Goal: Task Accomplishment & Management: Use online tool/utility

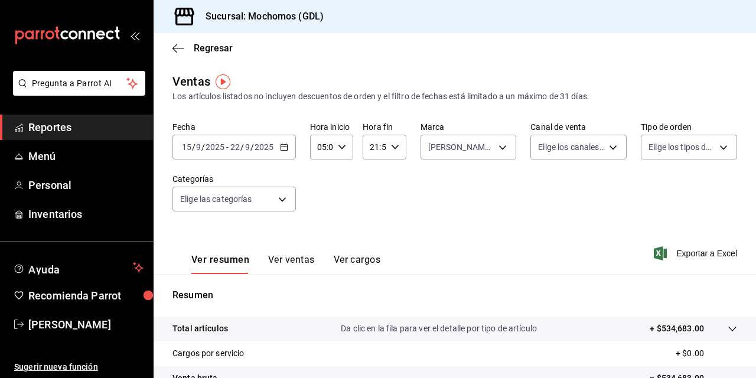
click at [185, 145] on input "15" at bounding box center [186, 146] width 11 height 9
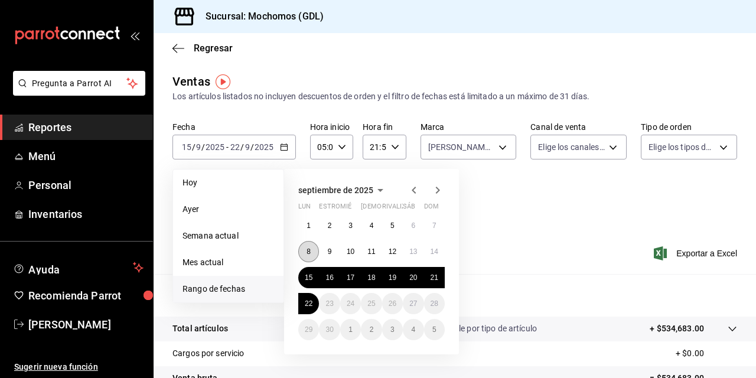
click at [304, 250] on button "8" at bounding box center [308, 251] width 21 height 21
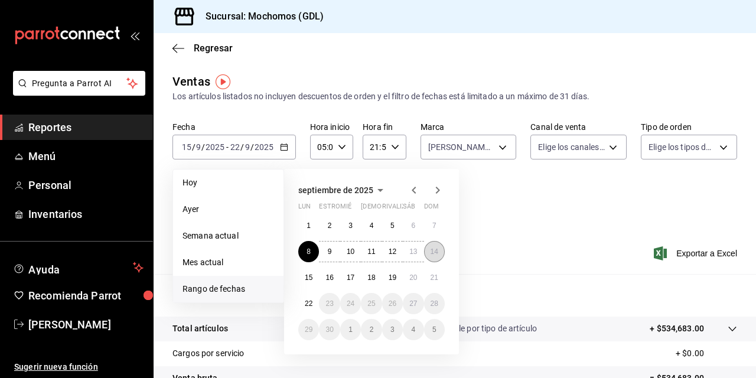
click at [432, 250] on abbr "14" at bounding box center [435, 251] width 8 height 8
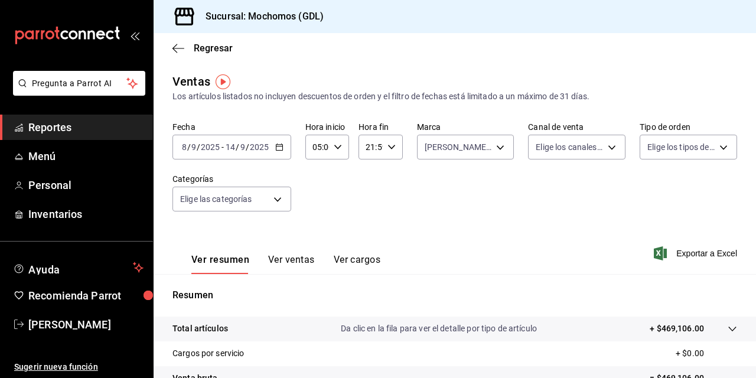
click at [247, 146] on span "/" at bounding box center [248, 146] width 4 height 9
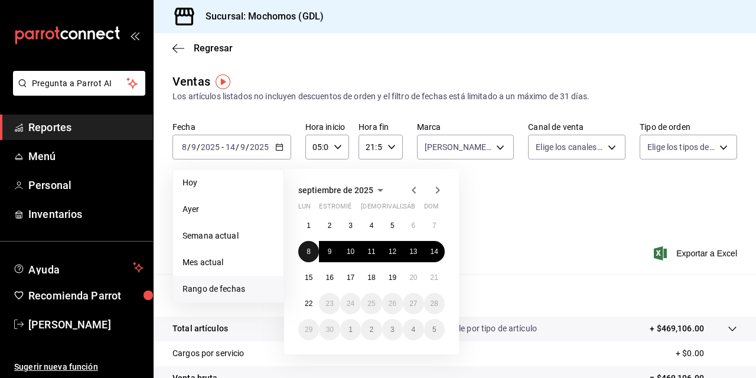
click at [307, 242] on button "8" at bounding box center [308, 251] width 21 height 21
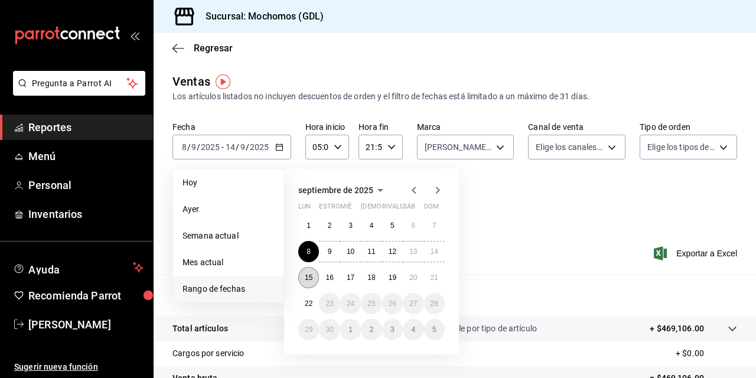
click at [307, 275] on abbr "15" at bounding box center [309, 277] width 8 height 8
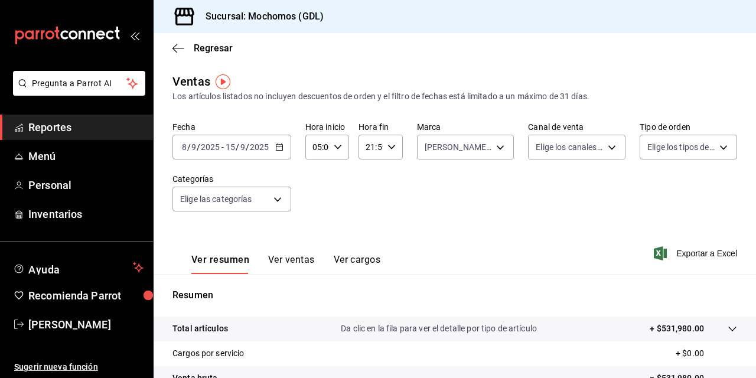
click at [387, 149] on \(Stroke\) "button" at bounding box center [390, 147] width 7 height 4
click at [365, 174] on div "21" at bounding box center [368, 186] width 22 height 28
click at [366, 183] on span "21" at bounding box center [367, 186] width 3 height 9
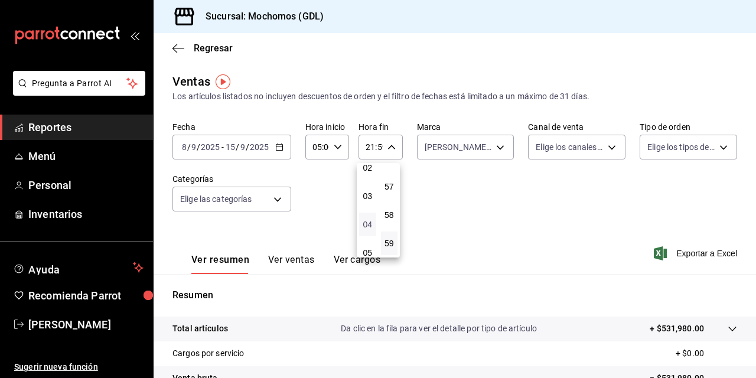
click at [366, 226] on span "04" at bounding box center [367, 224] width 3 height 9
type input "04:59"
click at [531, 216] on div at bounding box center [378, 189] width 756 height 378
click at [686, 253] on font "Exportar a Excel" at bounding box center [706, 253] width 61 height 9
click at [188, 146] on span "/" at bounding box center [189, 146] width 4 height 9
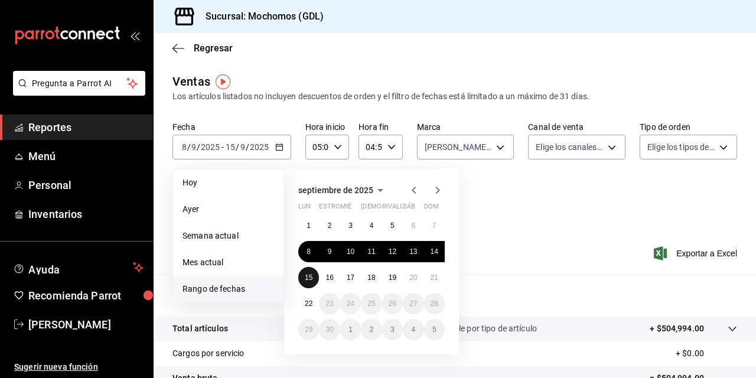
click at [306, 278] on abbr "15" at bounding box center [309, 277] width 8 height 8
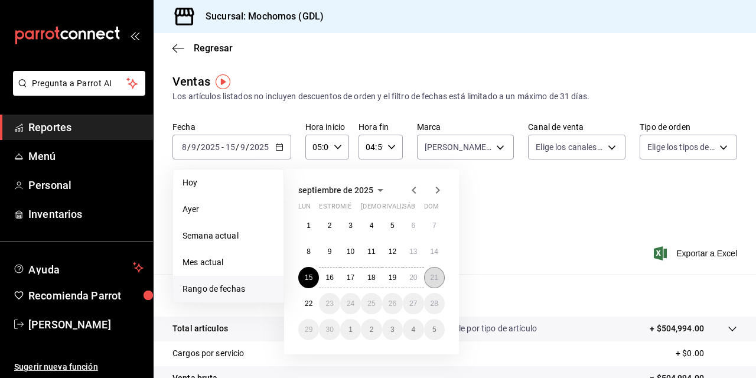
click at [430, 272] on button "21" at bounding box center [434, 277] width 21 height 21
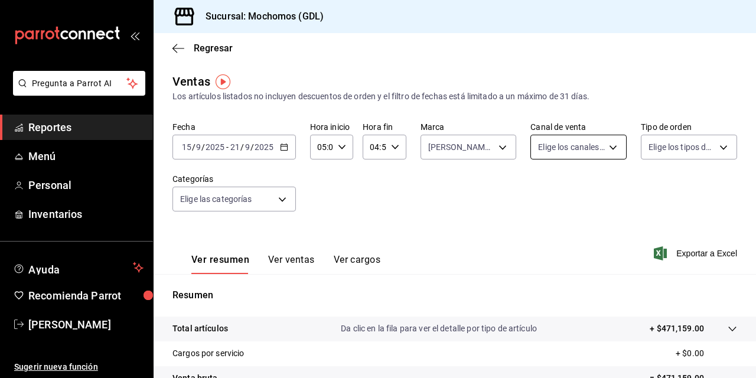
click at [606, 146] on body "Pregunta a Parrot AI Reportes Menú Personal Inventarios Ayuda Recomienda Parrot…" at bounding box center [378, 189] width 756 height 378
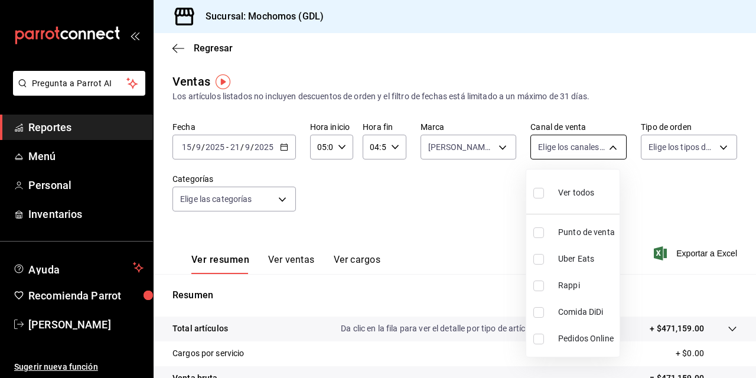
click at [606, 146] on div at bounding box center [378, 189] width 756 height 378
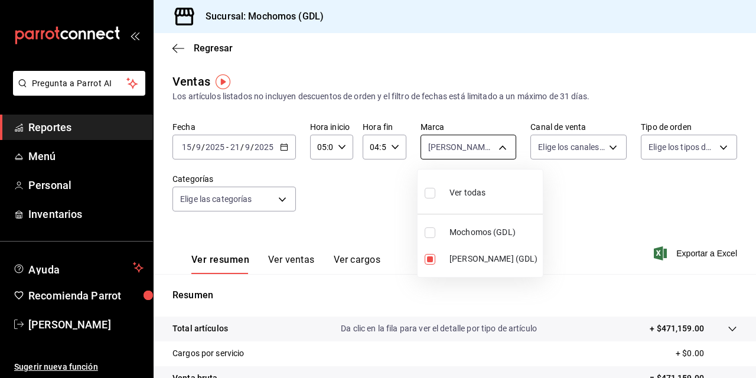
click at [496, 149] on body "Pregunta a Parrot AI Reportes Menú Personal Inventarios Ayuda Recomienda Parrot…" at bounding box center [378, 189] width 756 height 378
click at [433, 256] on input "checkbox" at bounding box center [430, 259] width 11 height 11
checkbox input "false"
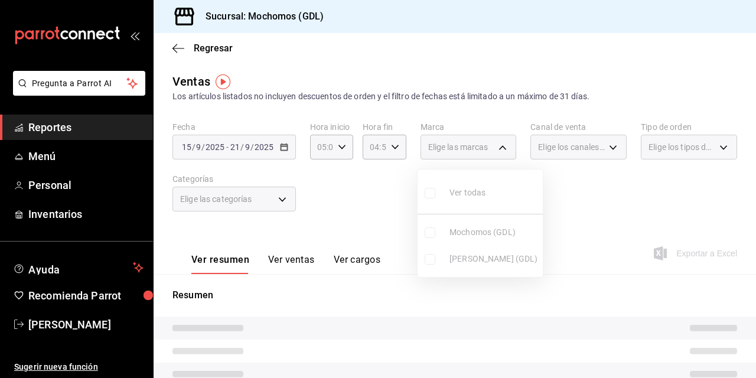
click at [428, 233] on ul "Ver todas Mochomos (GDL) [PERSON_NAME] (GDL)" at bounding box center [480, 222] width 125 height 107
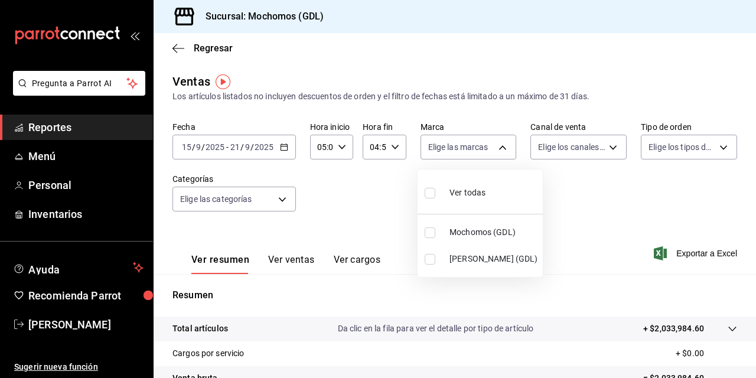
click at [428, 233] on input "checkbox" at bounding box center [430, 232] width 11 height 11
checkbox input "true"
type input "36c25d4a-7cb0-456c-a434-e981d54830bc"
click at [749, 370] on div at bounding box center [378, 189] width 756 height 378
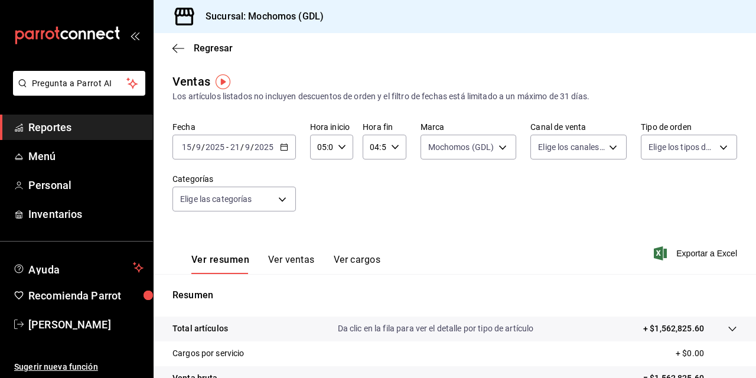
click at [749, 370] on div "Ver todas Mochomos (GDL) [PERSON_NAME] (GDL)" at bounding box center [378, 189] width 756 height 378
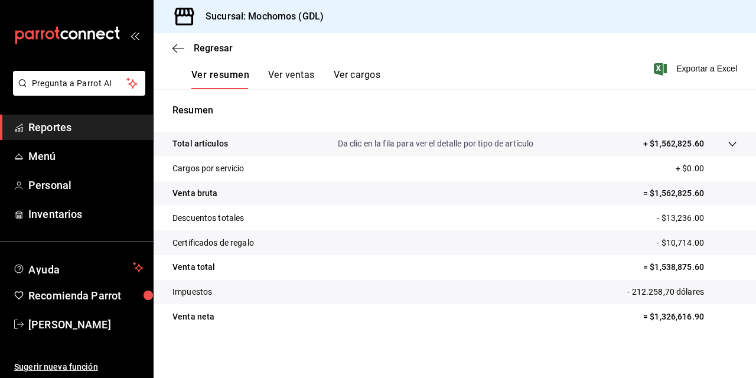
scroll to position [188, 0]
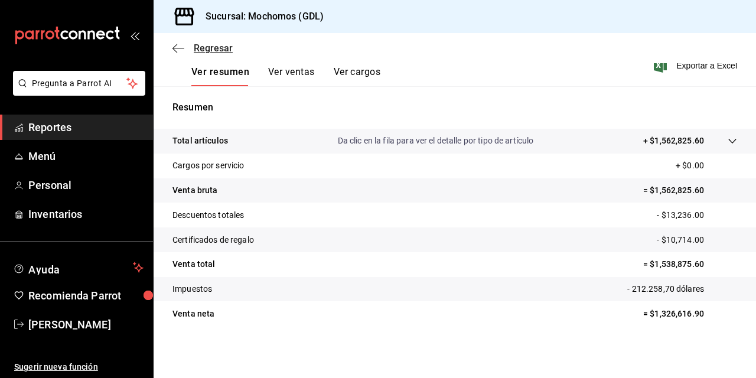
click at [195, 51] on span "Regresar" at bounding box center [213, 48] width 39 height 11
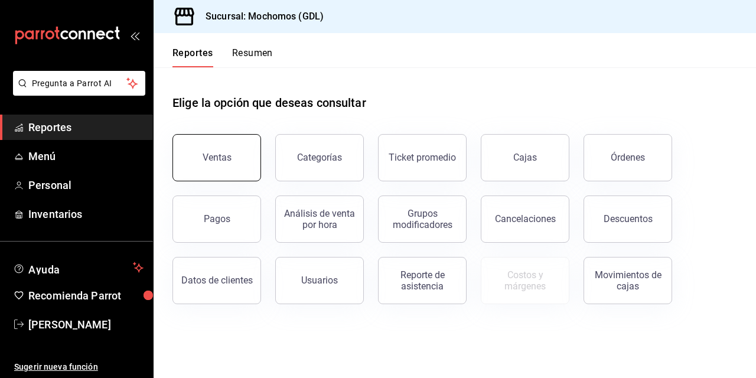
click at [217, 157] on div "Ventas" at bounding box center [217, 157] width 29 height 11
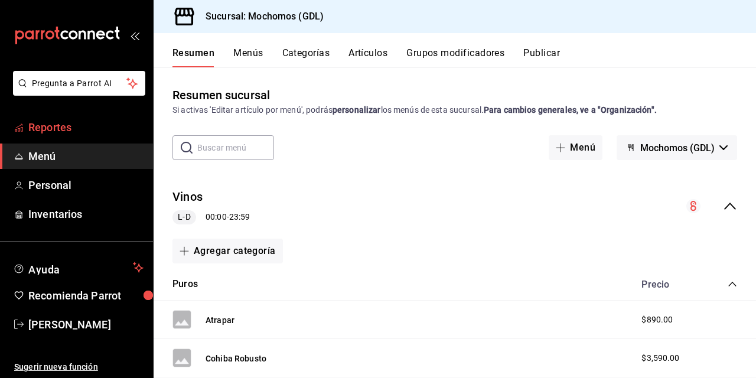
click at [45, 123] on font "Reportes" at bounding box center [49, 127] width 43 height 12
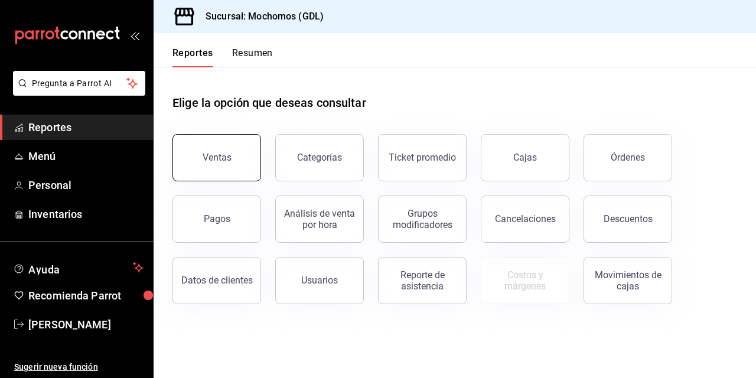
click at [207, 161] on div "Ventas" at bounding box center [217, 157] width 29 height 11
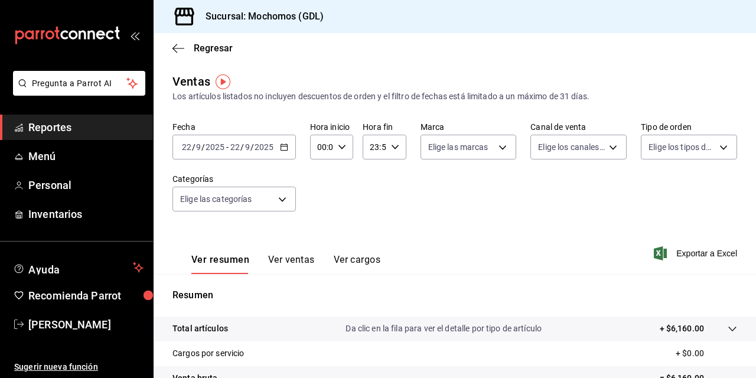
click at [188, 147] on input "22" at bounding box center [186, 146] width 11 height 9
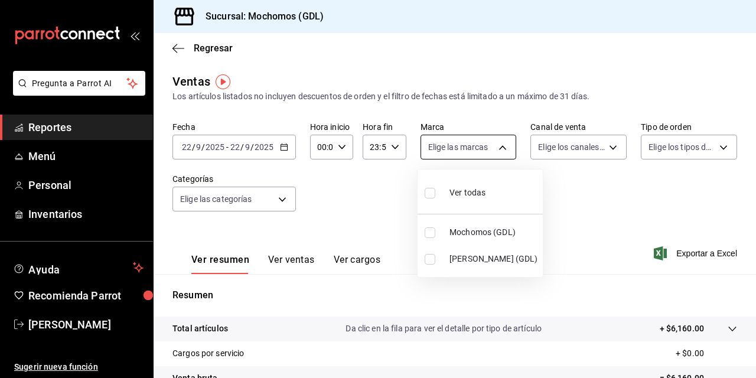
click at [497, 146] on body "Pregunta a Parrot AI Reportes Menú Personal Inventarios Ayuda Recomienda Parrot…" at bounding box center [378, 189] width 756 height 378
click at [433, 256] on input "checkbox" at bounding box center [430, 259] width 11 height 11
checkbox input "true"
type input "9cac9703-0c5a-4d8b-addd-5b6b571d65b9"
click at [426, 229] on input "checkbox" at bounding box center [430, 232] width 11 height 11
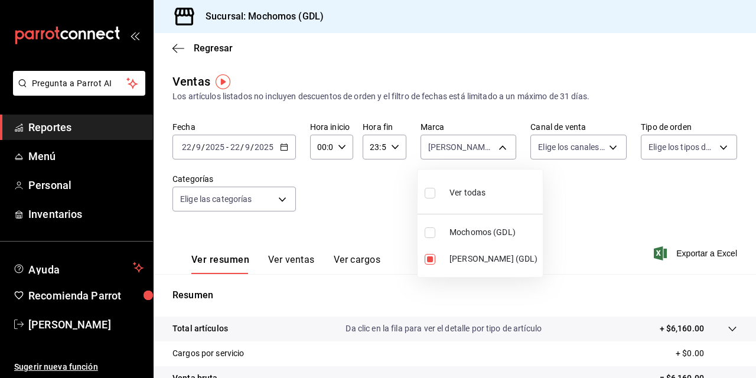
checkbox input "true"
type input "9cac9703-0c5a-4d8b-addd-5b6b571d65b9,36c25d4a-7cb0-456c-a434-e981d54830bc"
checkbox input "true"
click at [432, 258] on input "checkbox" at bounding box center [430, 259] width 11 height 11
checkbox input "false"
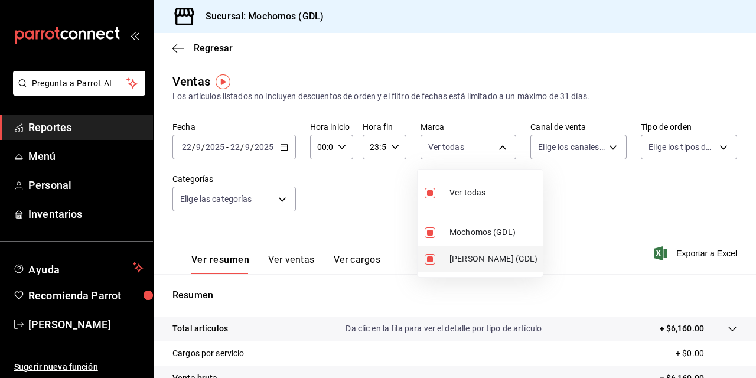
type input "36c25d4a-7cb0-456c-a434-e981d54830bc"
checkbox input "false"
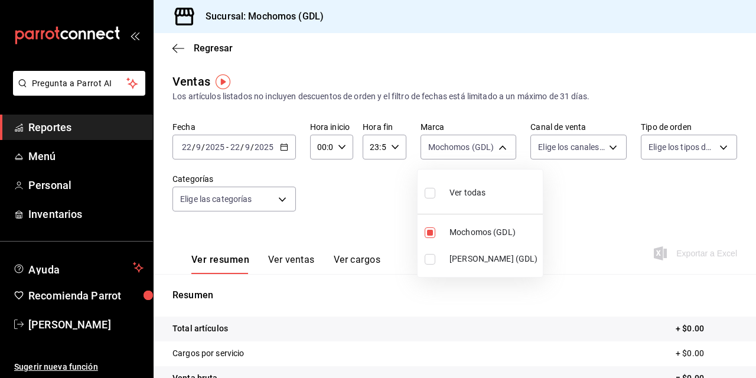
click at [190, 145] on div at bounding box center [378, 189] width 756 height 378
click at [190, 145] on input "22" at bounding box center [186, 146] width 11 height 9
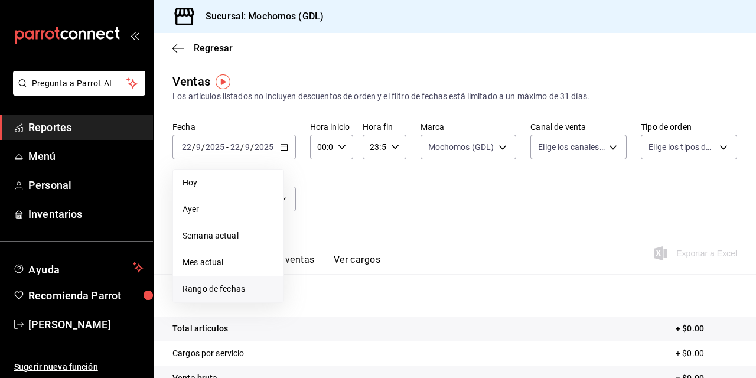
click at [198, 287] on span "Rango de fechas" at bounding box center [228, 289] width 92 height 12
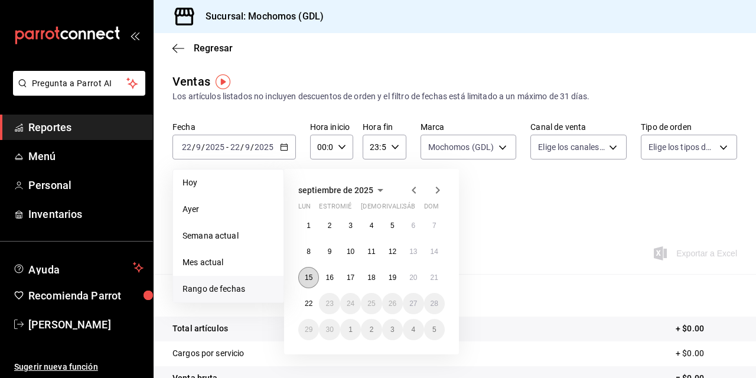
click at [315, 276] on button "15" at bounding box center [308, 277] width 21 height 21
click at [438, 279] on abbr "21" at bounding box center [435, 277] width 8 height 8
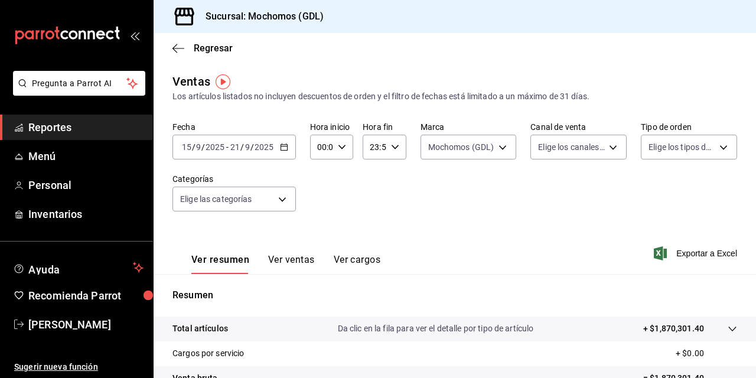
click at [339, 148] on \(Stroke\) "button" at bounding box center [341, 147] width 7 height 4
click at [320, 232] on span "02" at bounding box center [319, 233] width 2 height 9
type input "02:00"
click at [563, 229] on div at bounding box center [378, 189] width 756 height 378
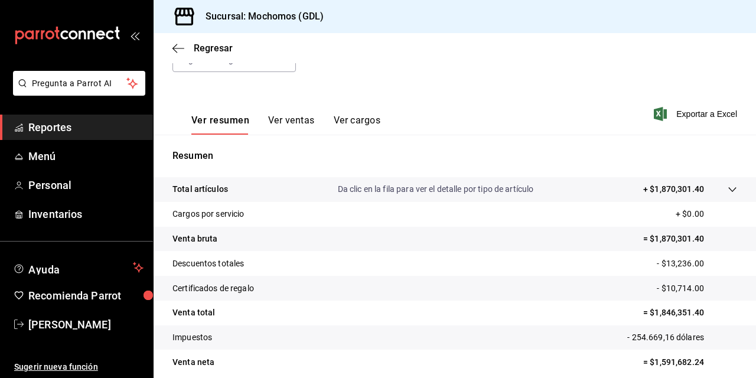
scroll to position [149, 0]
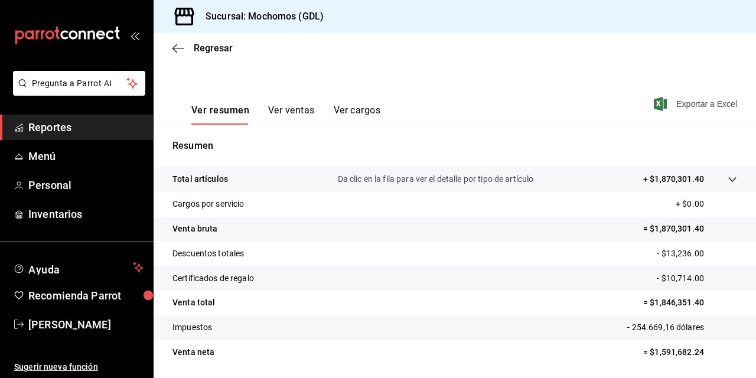
click at [691, 104] on font "Exportar a Excel" at bounding box center [706, 103] width 61 height 9
click at [301, 113] on button "Ver ventas" at bounding box center [291, 115] width 47 height 20
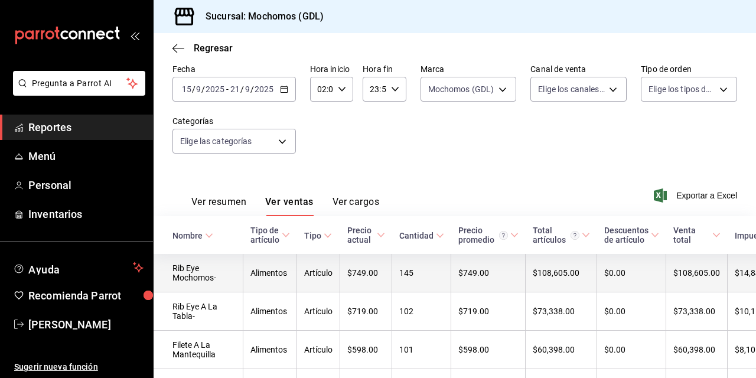
scroll to position [149, 0]
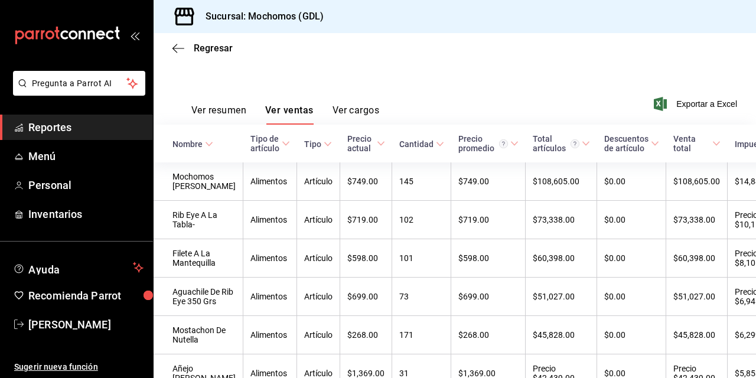
click at [360, 112] on button "Ver cargos" at bounding box center [355, 115] width 47 height 20
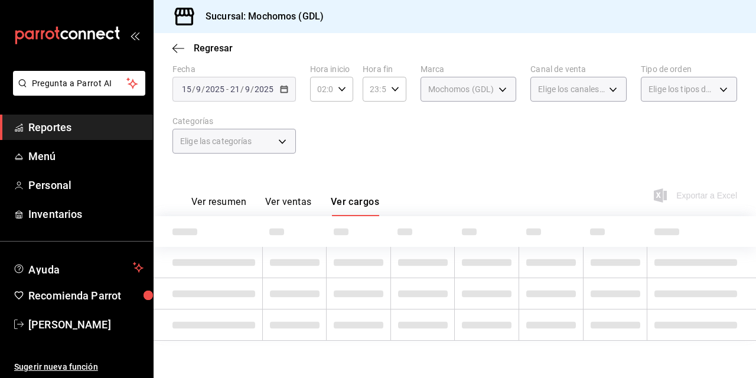
scroll to position [103, 0]
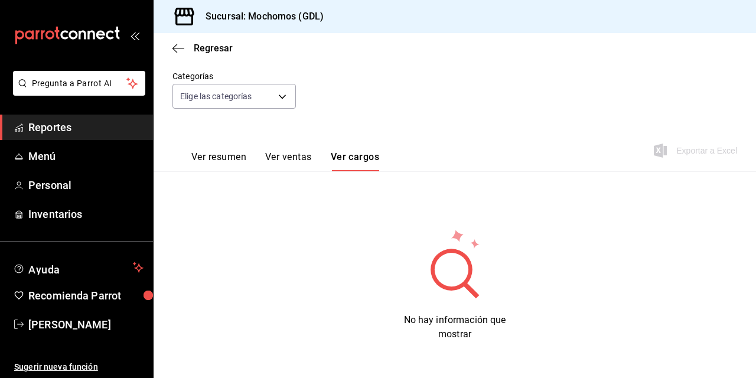
click at [200, 159] on font "Ver resumen" at bounding box center [218, 157] width 55 height 12
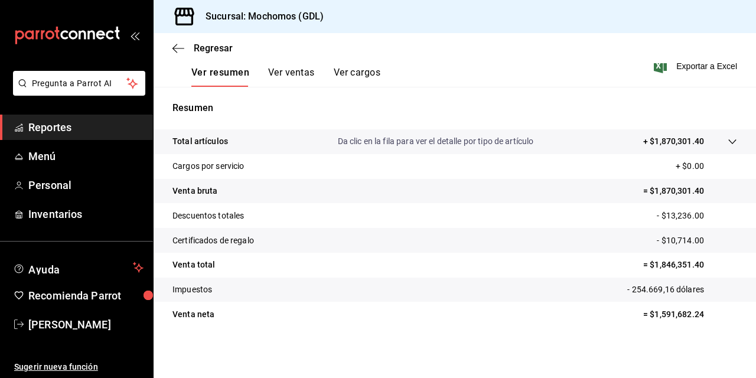
scroll to position [188, 0]
click at [283, 69] on button "Ver ventas" at bounding box center [291, 76] width 47 height 20
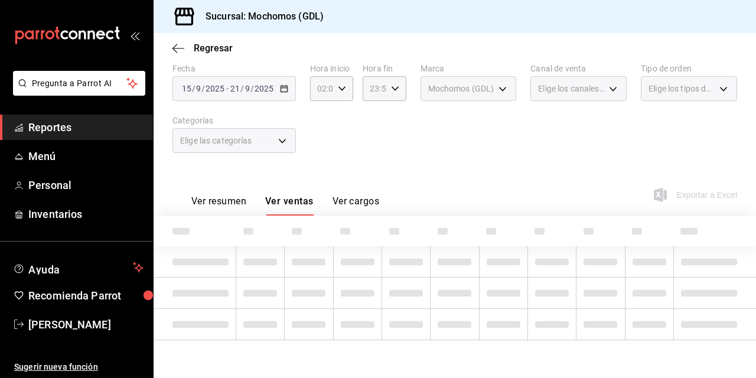
scroll to position [58, 0]
click at [220, 201] on font "Ver resumen" at bounding box center [218, 202] width 55 height 12
